Goal: Task Accomplishment & Management: Use online tool/utility

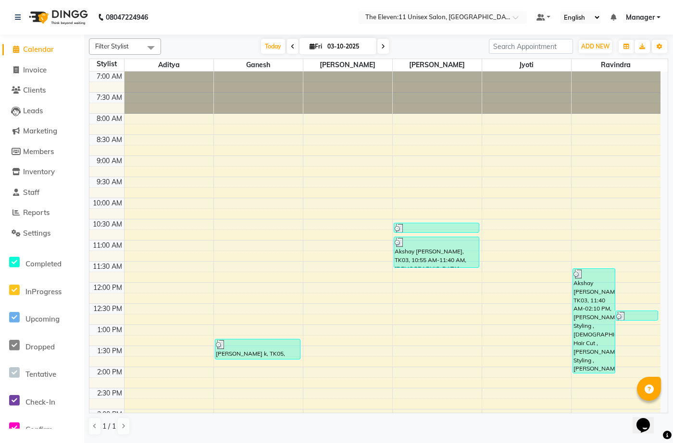
click at [312, 13] on nav "08047224946 Select Location × The Eleven:11 Unisex Salon, Amanora-magarpatta De…" at bounding box center [336, 17] width 673 height 35
click at [657, 44] on icon "button" at bounding box center [659, 47] width 6 height 6
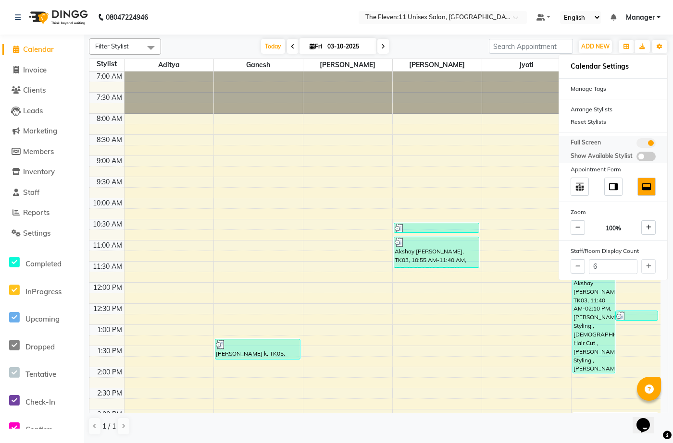
click at [653, 139] on span at bounding box center [645, 143] width 19 height 10
click at [636, 145] on input "checkbox" at bounding box center [636, 145] width 0 height 0
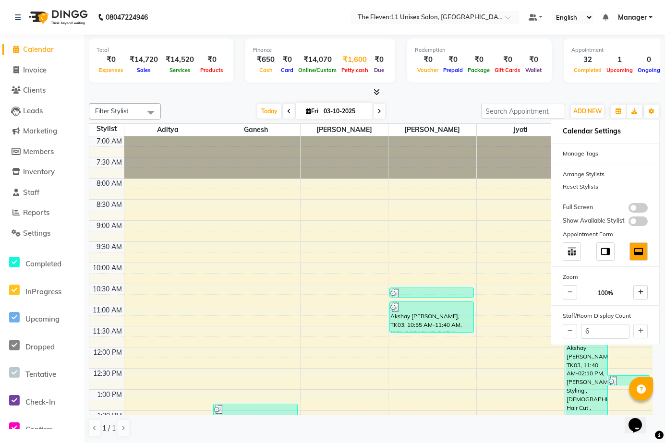
click at [351, 54] on div "₹1,600" at bounding box center [355, 59] width 32 height 11
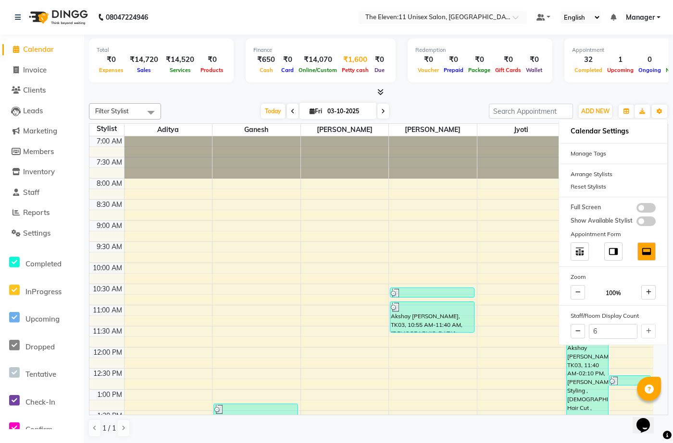
select select "6986"
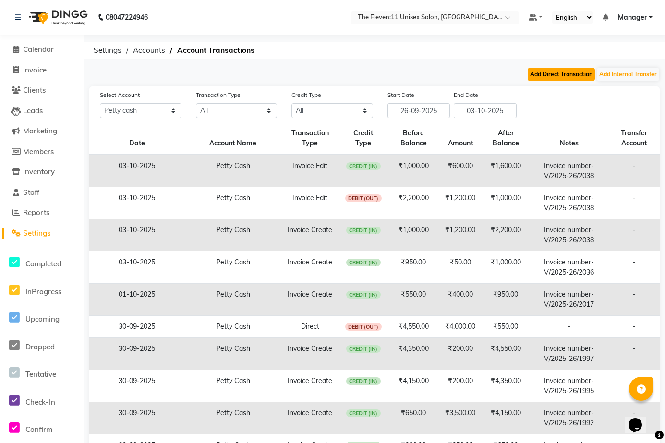
click at [578, 74] on button "Add Direct Transaction" at bounding box center [561, 74] width 67 height 13
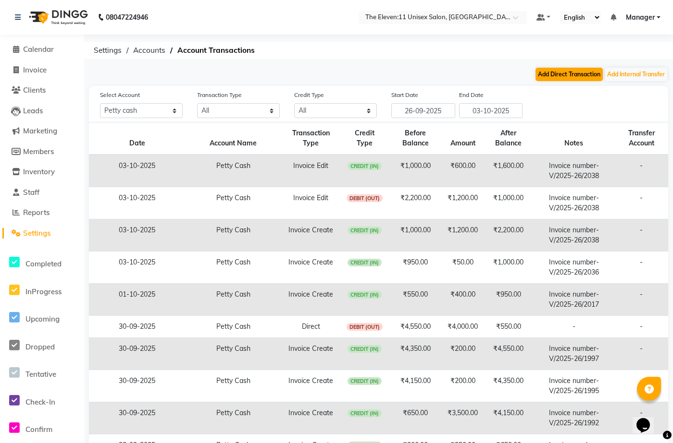
select select "direct"
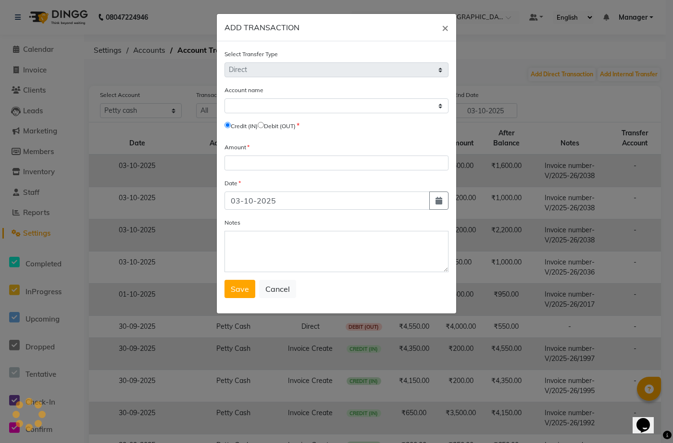
select select "6986"
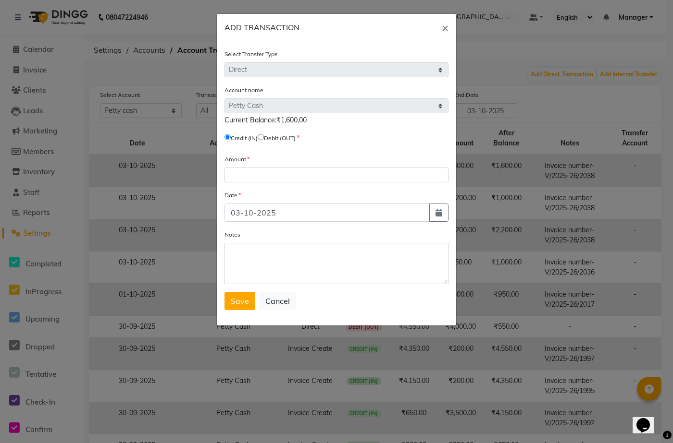
click at [264, 135] on input "radio" at bounding box center [261, 137] width 6 height 6
radio input "true"
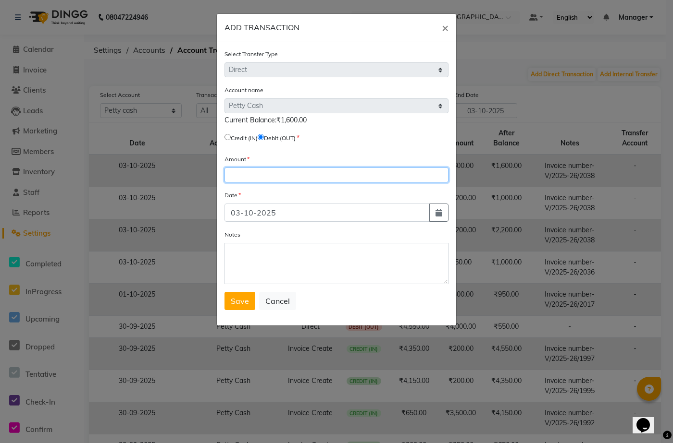
click at [256, 173] on input "number" at bounding box center [336, 175] width 224 height 15
type input "1408"
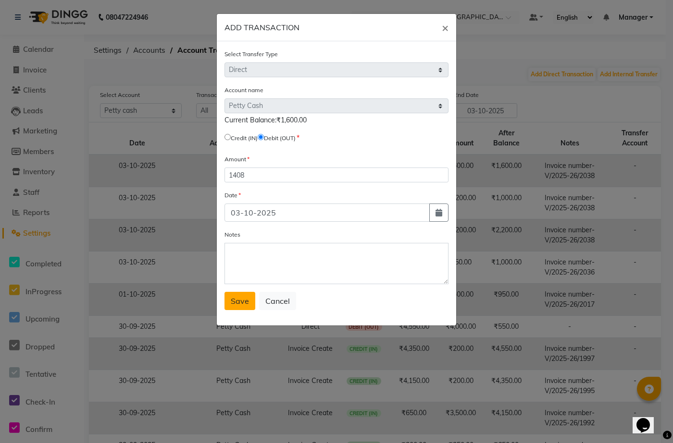
click at [242, 298] on span "Save" at bounding box center [240, 301] width 18 height 10
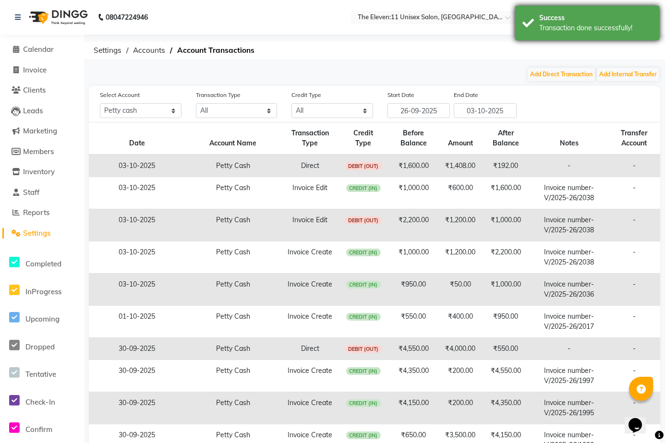
click at [558, 27] on div "Transaction done successfully!" at bounding box center [596, 28] width 113 height 10
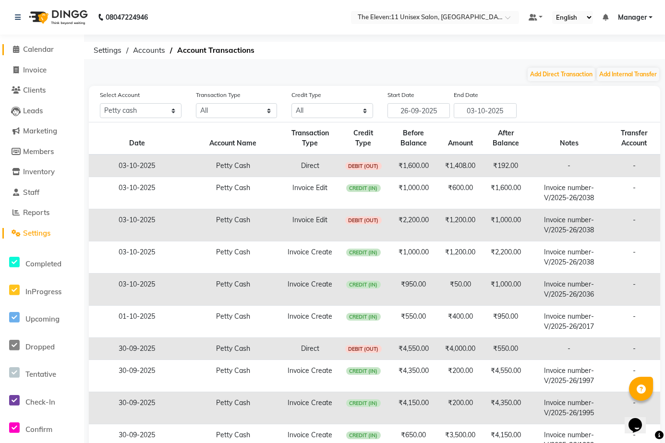
click at [13, 49] on icon at bounding box center [16, 49] width 6 height 7
